Goal: Navigation & Orientation: Find specific page/section

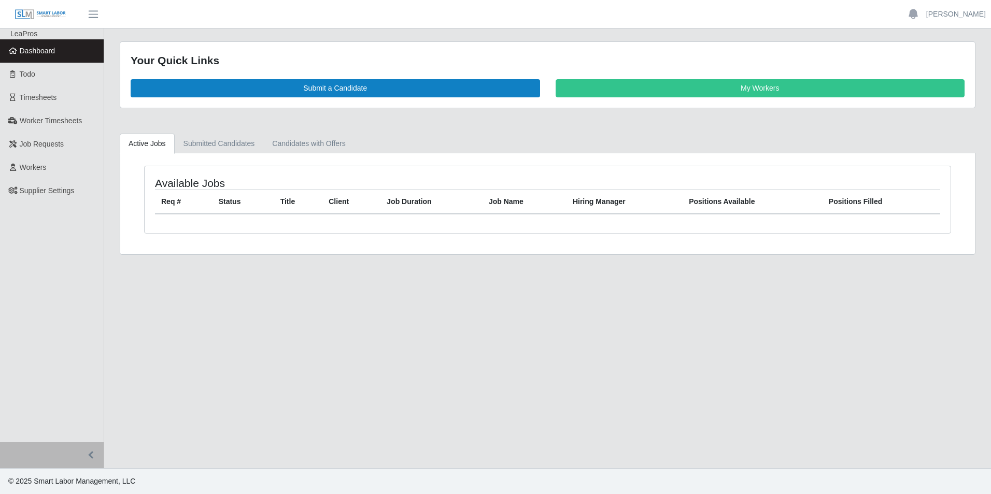
click at [40, 46] on link "Dashboard" at bounding box center [52, 50] width 104 height 23
click at [38, 47] on span "Dashboard" at bounding box center [38, 51] width 36 height 8
